Goal: Information Seeking & Learning: Learn about a topic

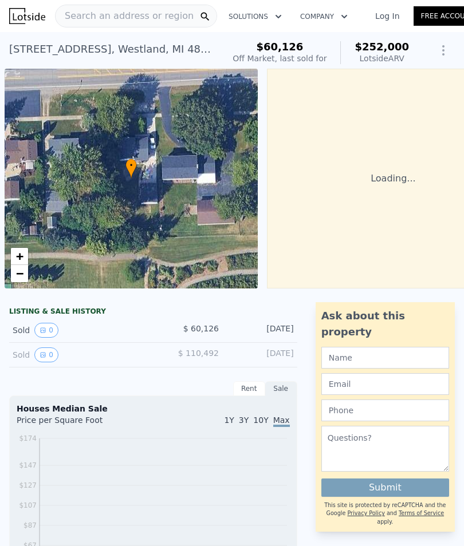
scroll to position [0, 60]
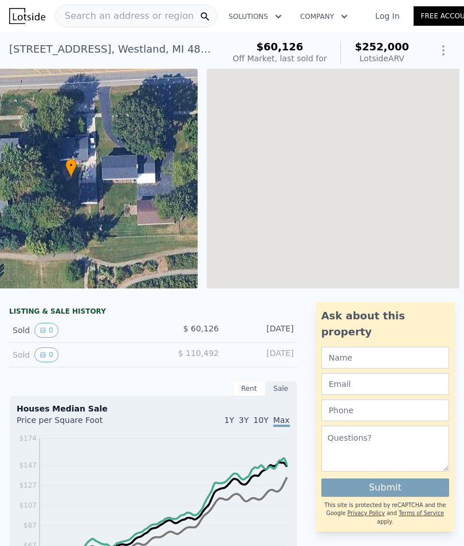
click at [159, 203] on div "• + −" at bounding box center [70, 179] width 253 height 220
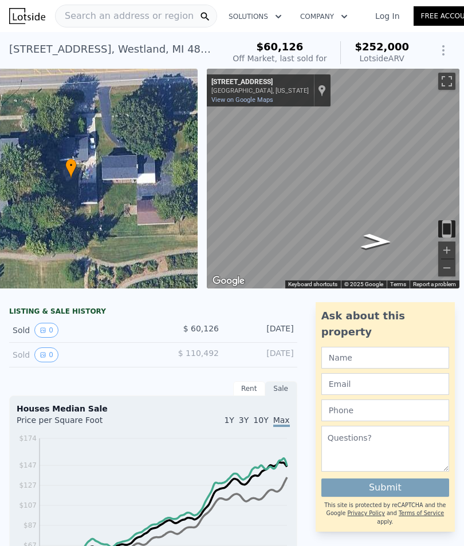
click at [384, 243] on icon "Go West, Joy Rd" at bounding box center [376, 241] width 57 height 23
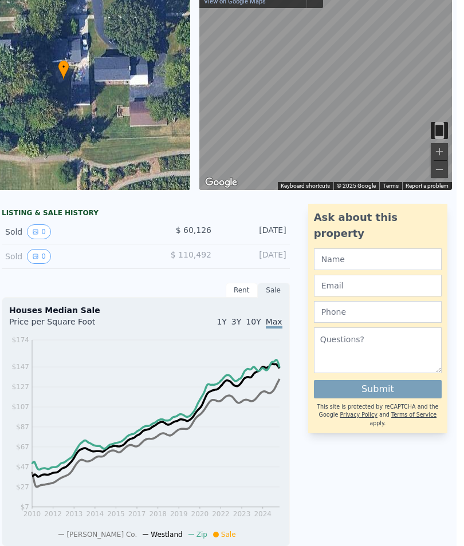
scroll to position [118, 6]
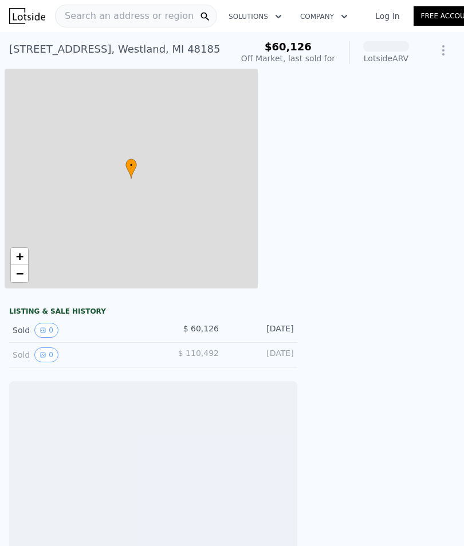
scroll to position [0, 60]
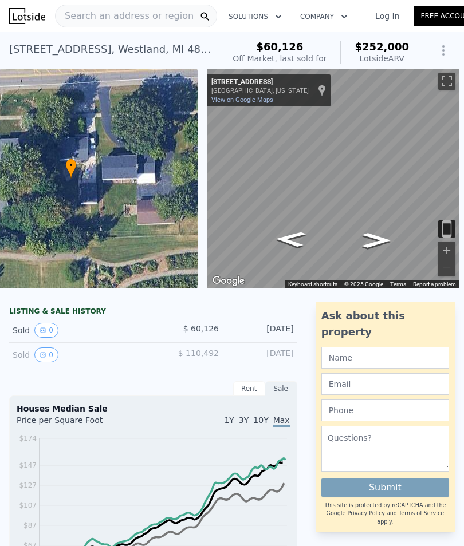
click at [114, 16] on span "Search an address or region" at bounding box center [125, 16] width 138 height 14
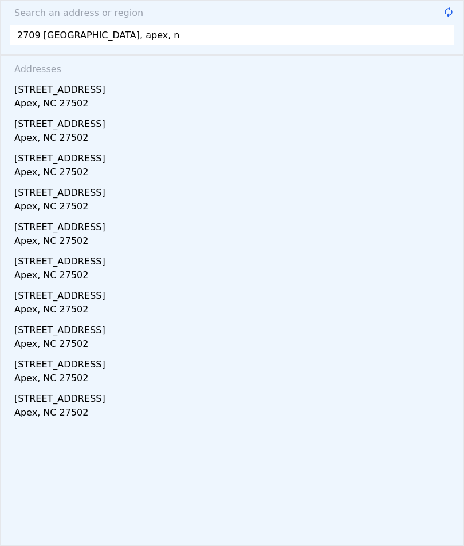
type input "2709 sardinia, apex, nc"
click at [76, 93] on div "2709 Sardinia Ln" at bounding box center [234, 87] width 440 height 18
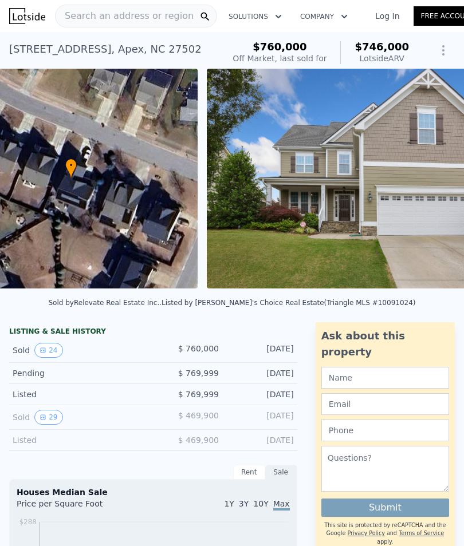
scroll to position [0, 262]
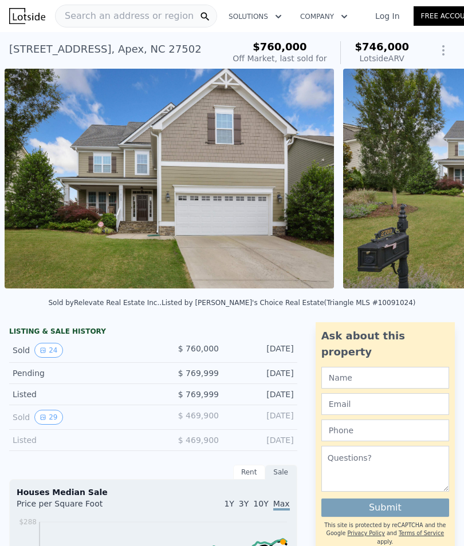
click at [243, 219] on img at bounding box center [170, 179] width 330 height 220
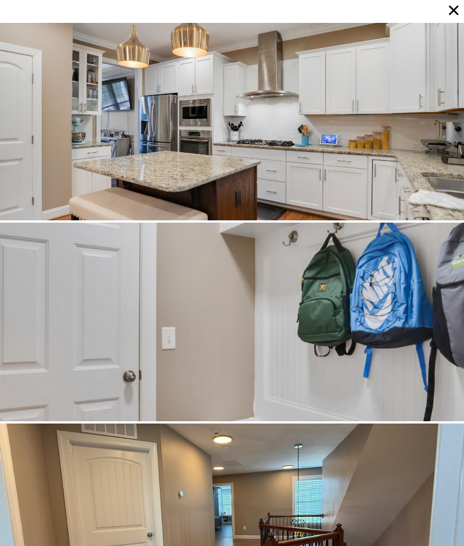
scroll to position [1608, 0]
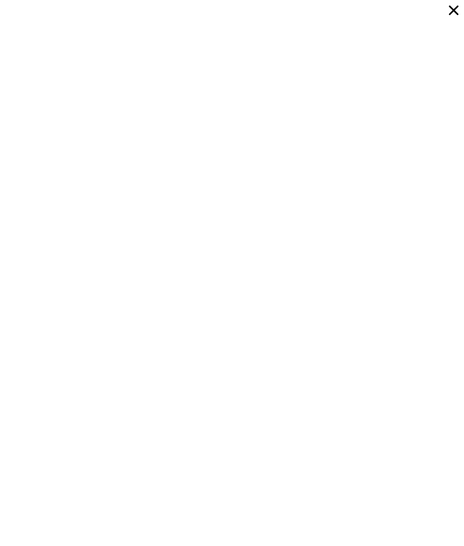
type input "$ 252,000"
type input "2"
type input "3"
type input "1"
type input "2"
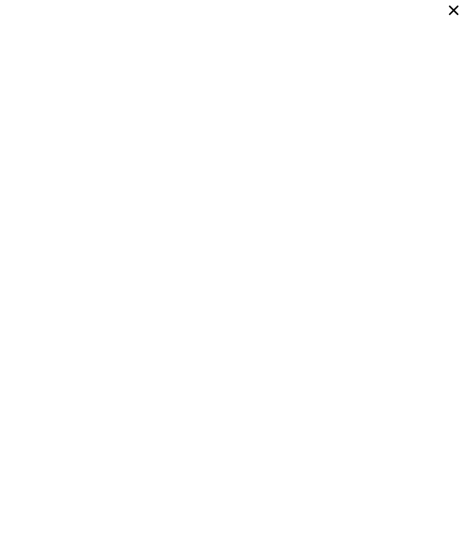
type input "1053"
type input "1583"
type input "5227"
type input "7405.200000000001"
type input "$ 170,751"
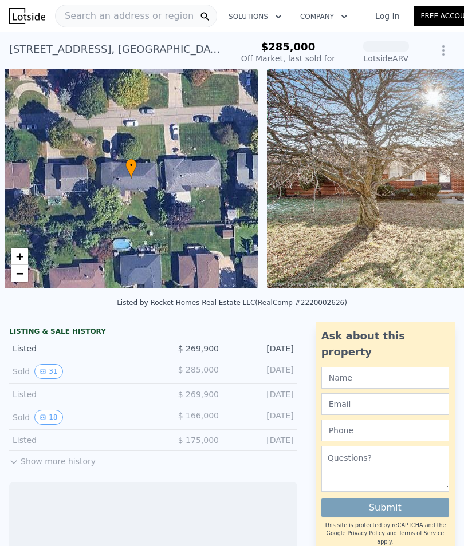
scroll to position [0, 5]
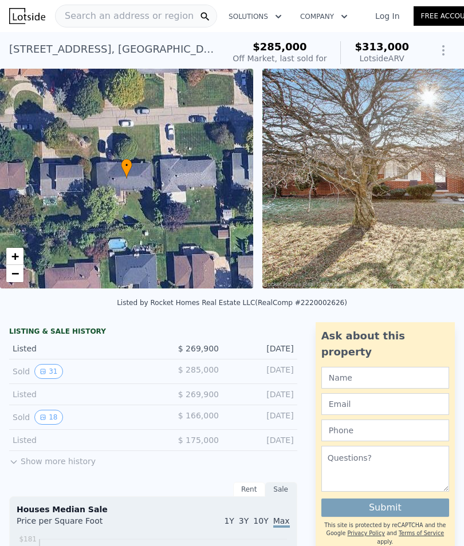
click at [416, 194] on img at bounding box center [427, 179] width 330 height 220
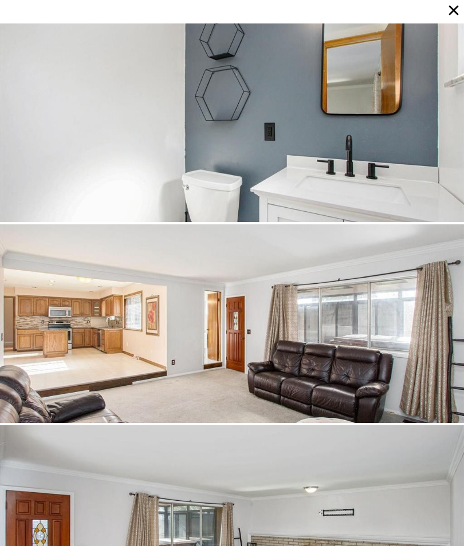
scroll to position [2010, 0]
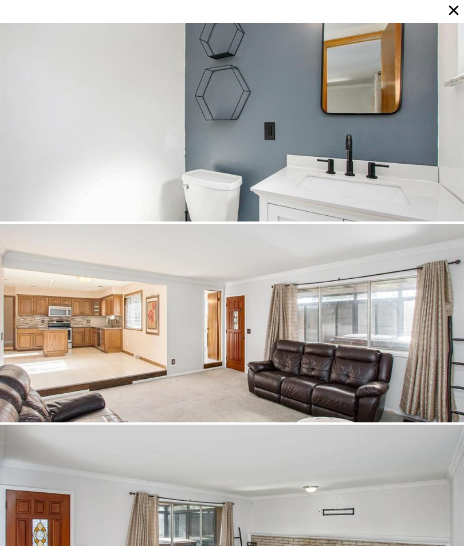
click at [311, 356] on div at bounding box center [232, 323] width 464 height 199
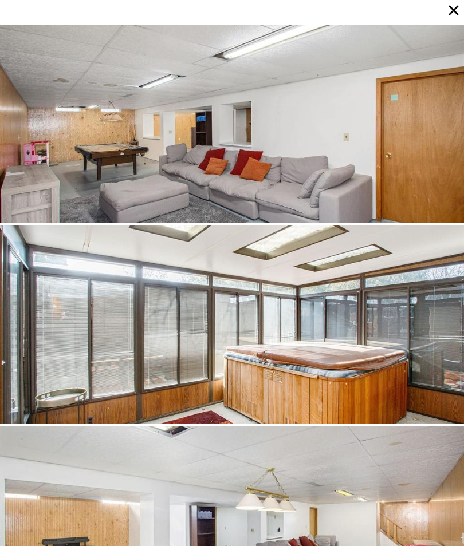
scroll to position [4623, 0]
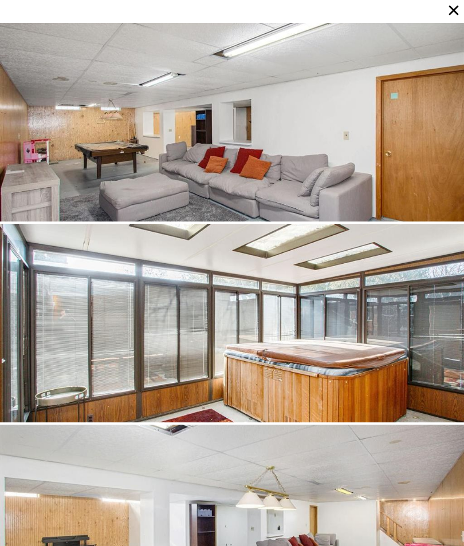
click at [189, 157] on div at bounding box center [232, 122] width 464 height 199
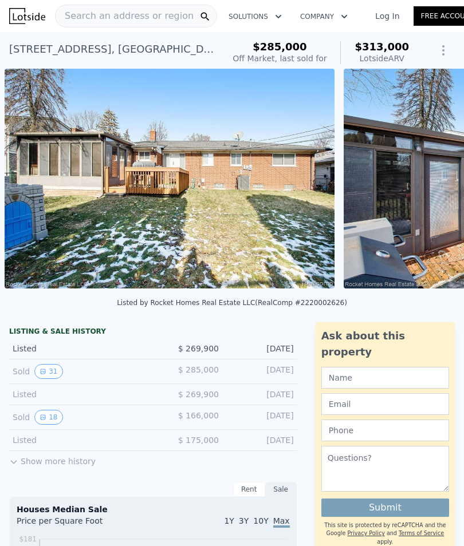
scroll to position [0, 0]
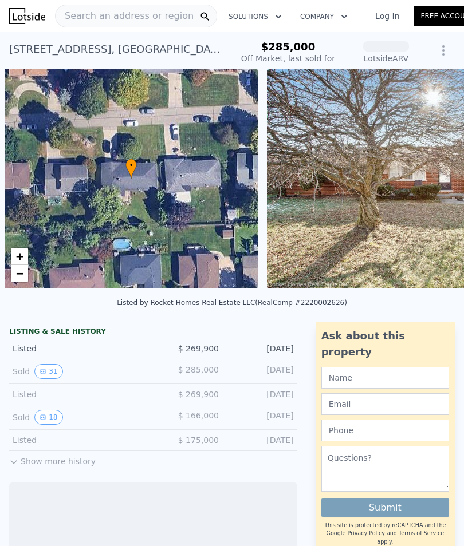
scroll to position [0, 5]
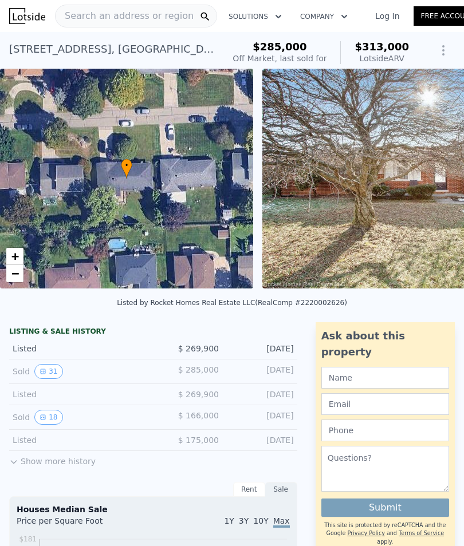
click at [462, 267] on img at bounding box center [427, 179] width 330 height 220
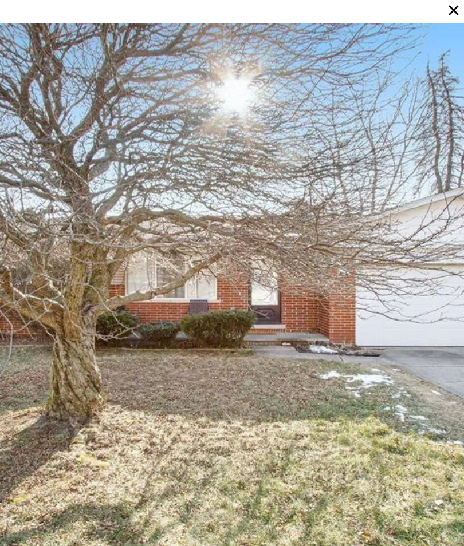
click at [389, 200] on div at bounding box center [232, 296] width 464 height 546
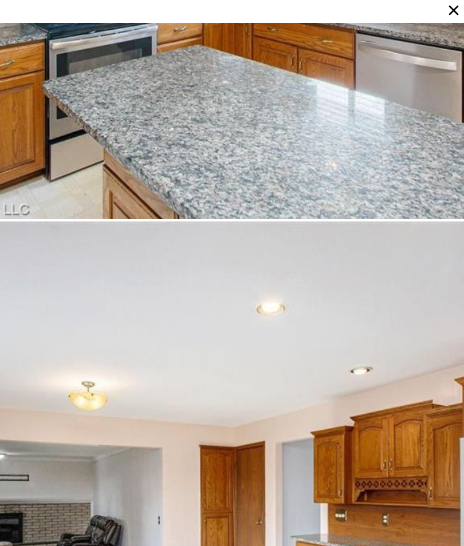
scroll to position [4189, 0]
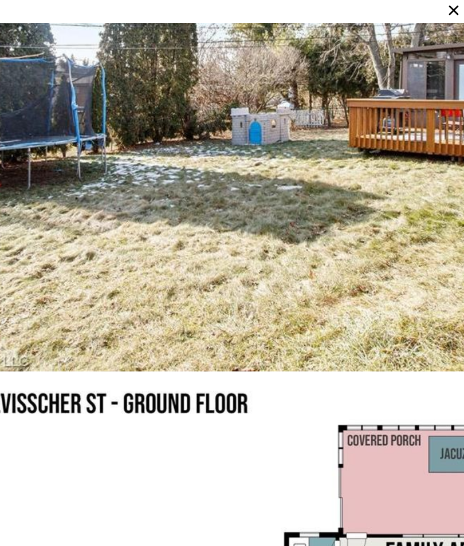
scroll to position [15557, 0]
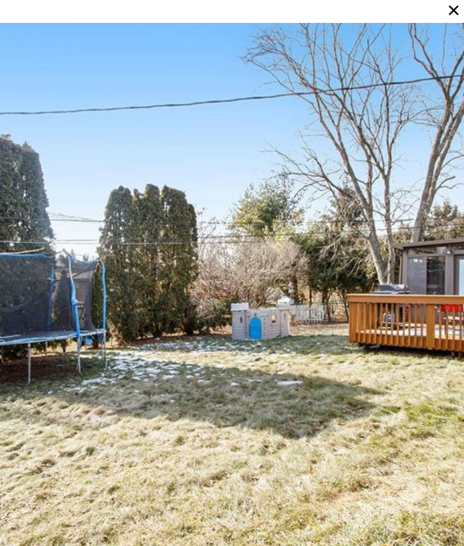
scroll to position [18549, 0]
click at [395, 2] on div at bounding box center [232, 9] width 464 height 14
